Goal: Navigation & Orientation: Find specific page/section

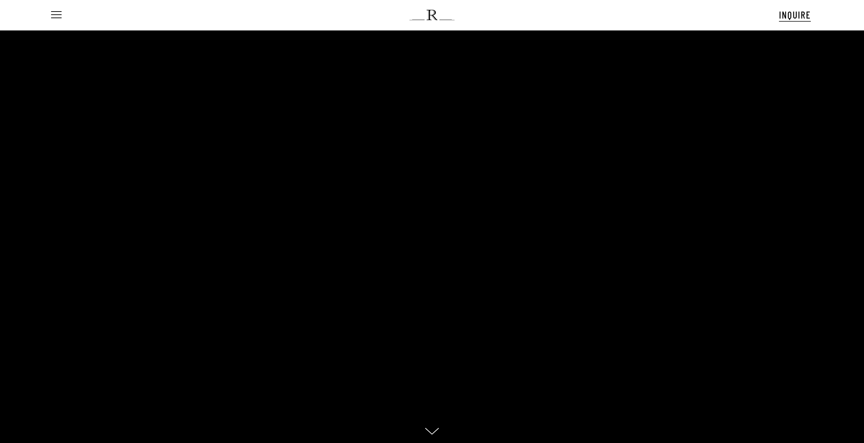
scroll to position [33, 0]
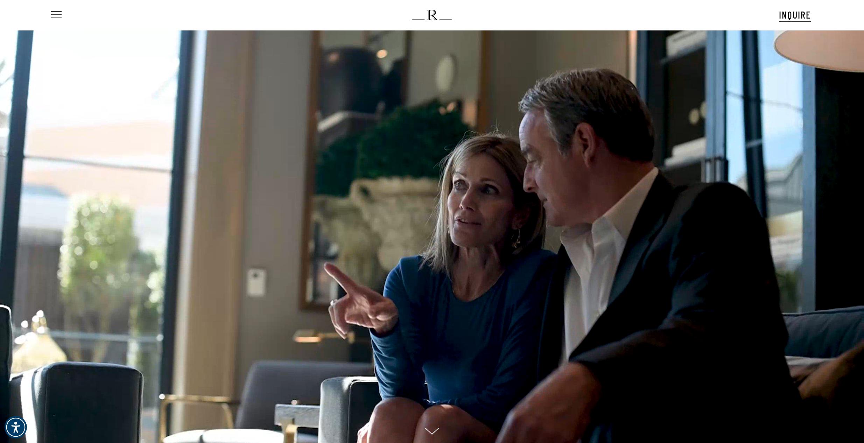
click at [57, 15] on span "Navigation Menu" at bounding box center [56, 15] width 8 height 10
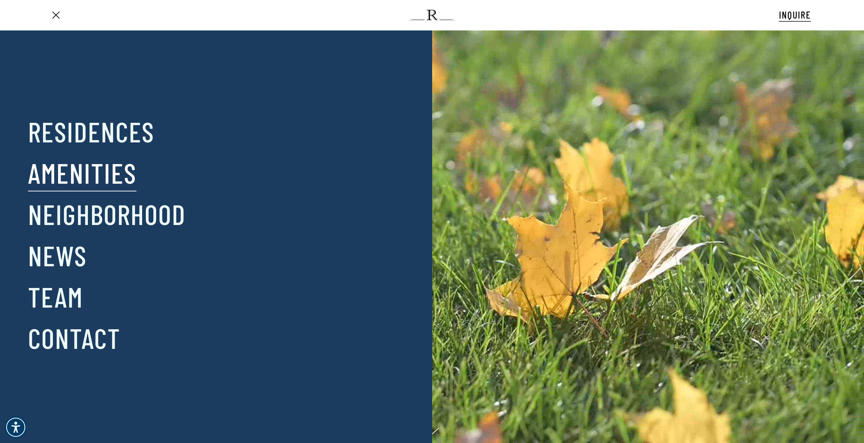
click at [83, 167] on link "Amenities" at bounding box center [82, 172] width 108 height 36
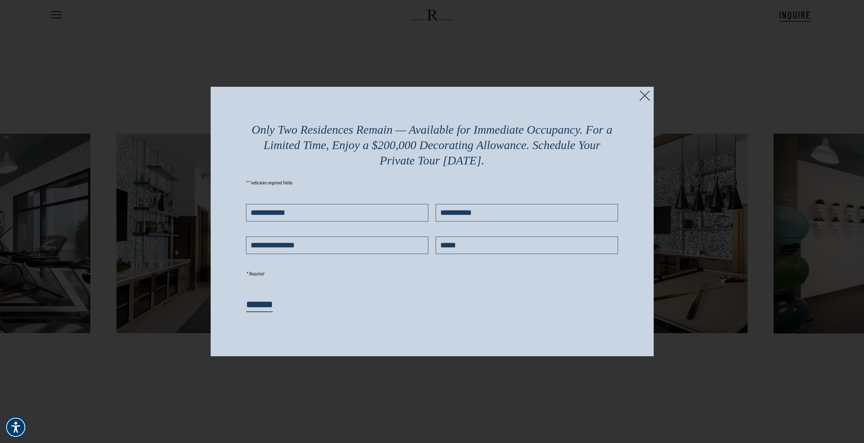
click at [646, 94] on img at bounding box center [644, 95] width 11 height 11
